Goal: Complete application form

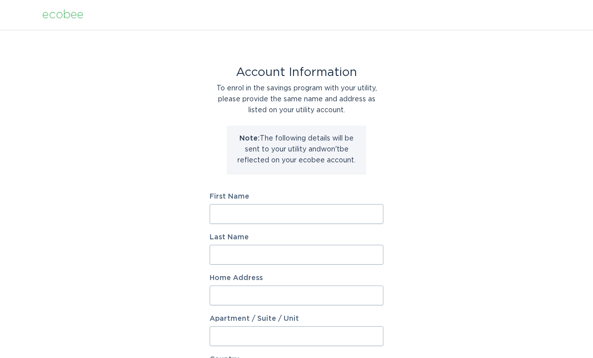
click at [245, 218] on input "First Name" at bounding box center [297, 214] width 174 height 20
type input "[PERSON_NAME]"
type input "[STREET_ADDRESS][PERSON_NAME]"
select select "US"
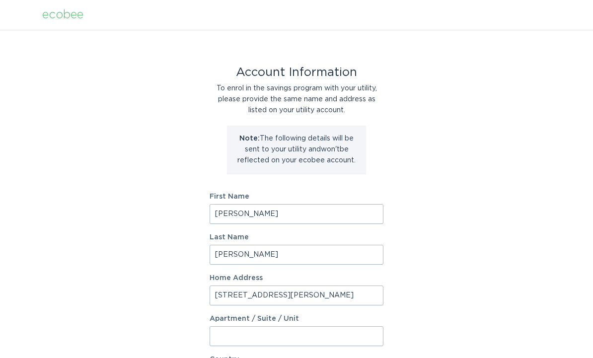
type input "Chanhassen"
type input "55317"
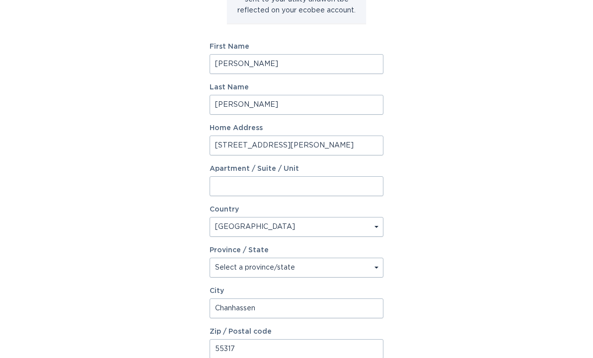
scroll to position [213, 0]
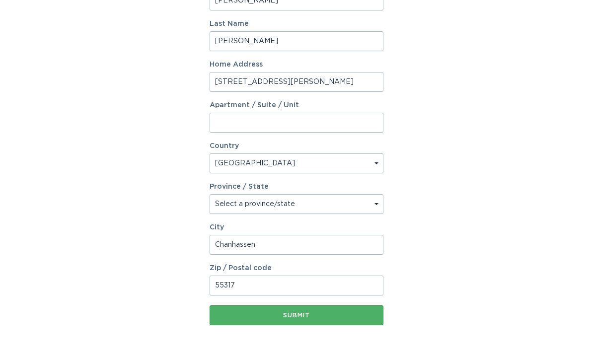
click at [299, 316] on div "Submit" at bounding box center [297, 316] width 164 height 6
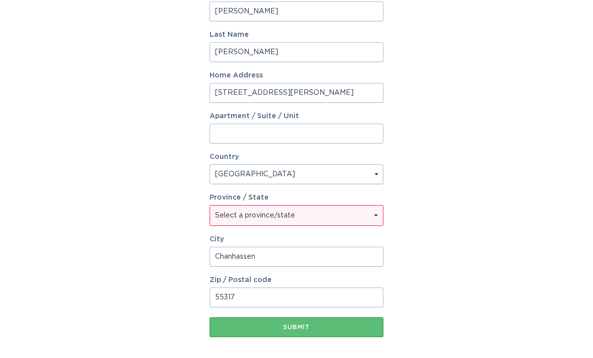
click at [317, 222] on select "Select a province/state [US_STATE] [US_STATE] [US_STATE] [US_STATE] [US_STATE] …" at bounding box center [296, 216] width 173 height 20
select select "MN"
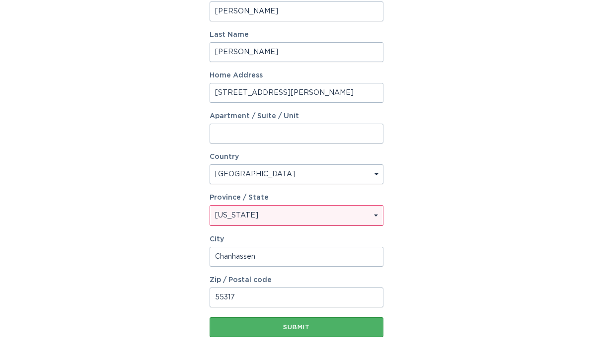
click at [301, 331] on button "Submit" at bounding box center [297, 327] width 174 height 20
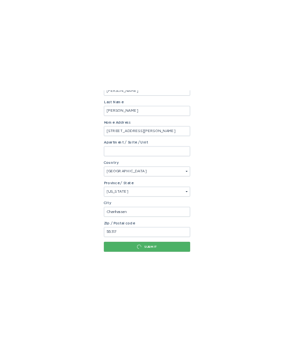
scroll to position [0, 0]
